Goal: Information Seeking & Learning: Learn about a topic

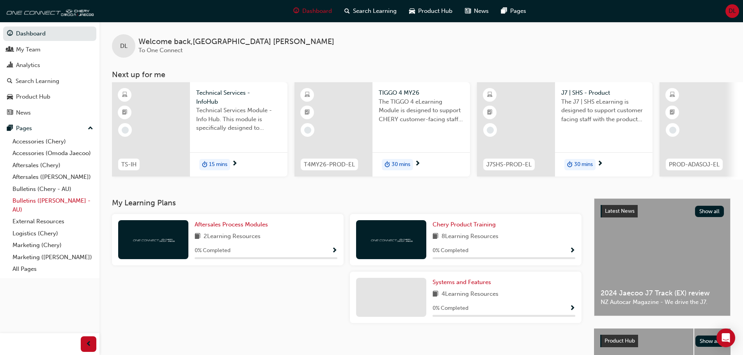
click at [26, 200] on link "Bulletins ([PERSON_NAME] - AU)" at bounding box center [52, 205] width 87 height 21
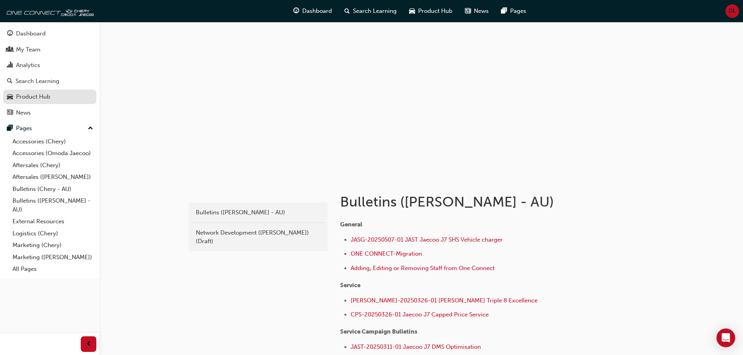
click at [29, 97] on div "Product Hub" at bounding box center [33, 96] width 34 height 9
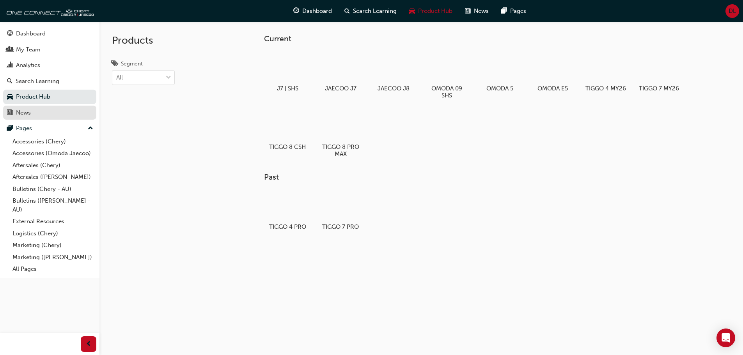
click at [25, 112] on div "News" at bounding box center [23, 112] width 15 height 9
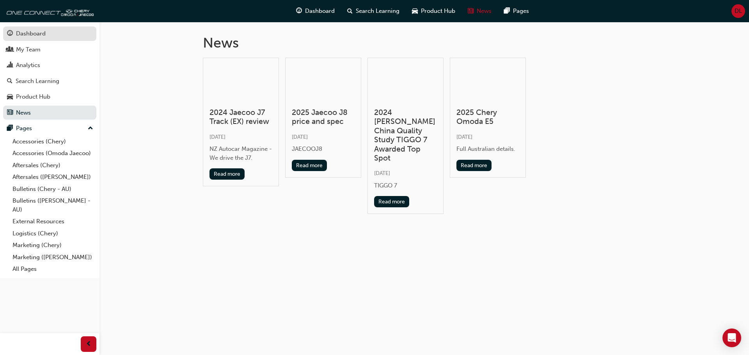
click at [23, 35] on div "Dashboard" at bounding box center [31, 33] width 30 height 9
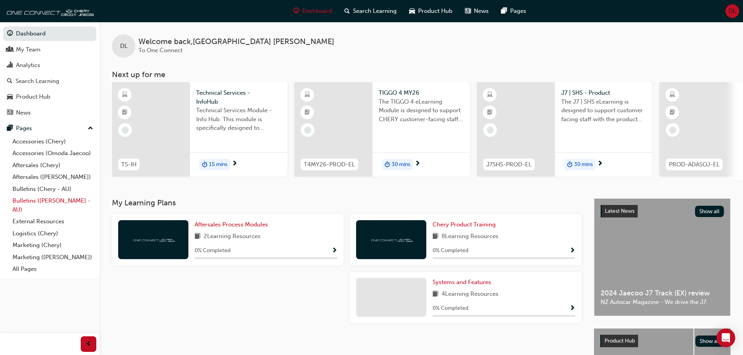
click at [29, 201] on link "Bulletins ([PERSON_NAME] - AU)" at bounding box center [52, 205] width 87 height 21
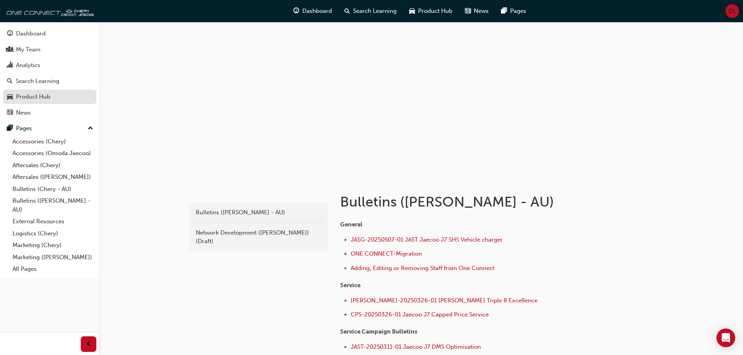
click at [38, 96] on div "Product Hub" at bounding box center [33, 96] width 34 height 9
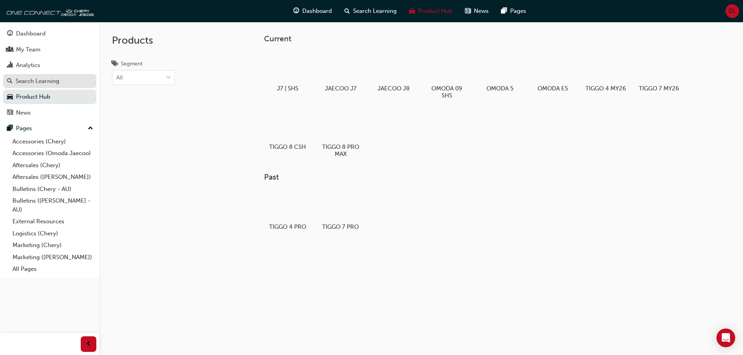
click at [34, 83] on div "Search Learning" at bounding box center [38, 81] width 44 height 9
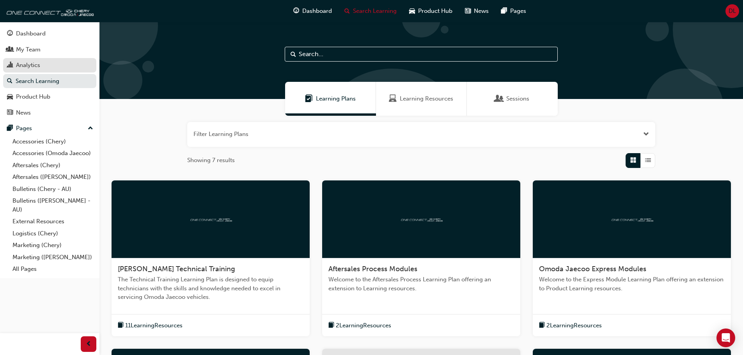
click at [32, 66] on div "Analytics" at bounding box center [28, 65] width 24 height 9
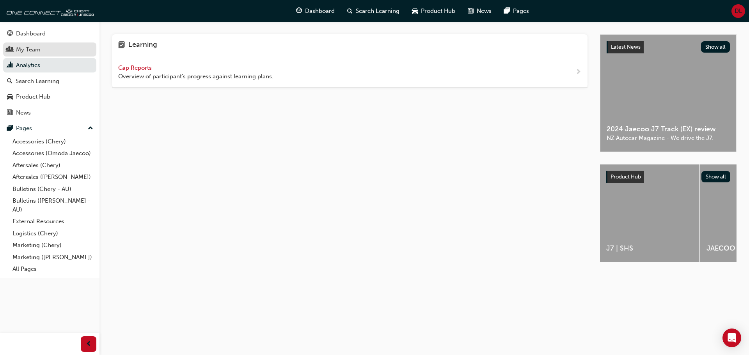
click at [30, 50] on div "My Team" at bounding box center [28, 49] width 25 height 9
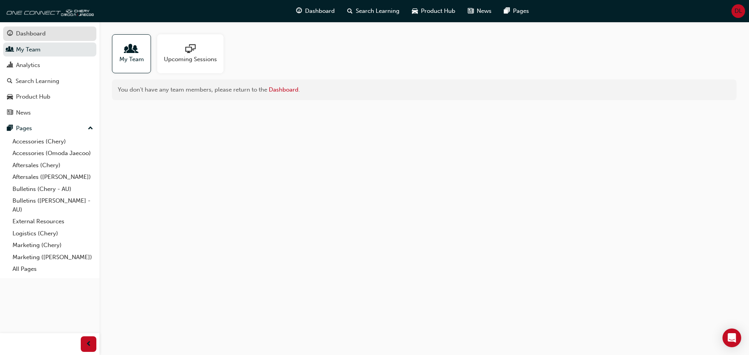
click at [29, 33] on div "Dashboard" at bounding box center [31, 33] width 30 height 9
